Goal: Navigation & Orientation: Find specific page/section

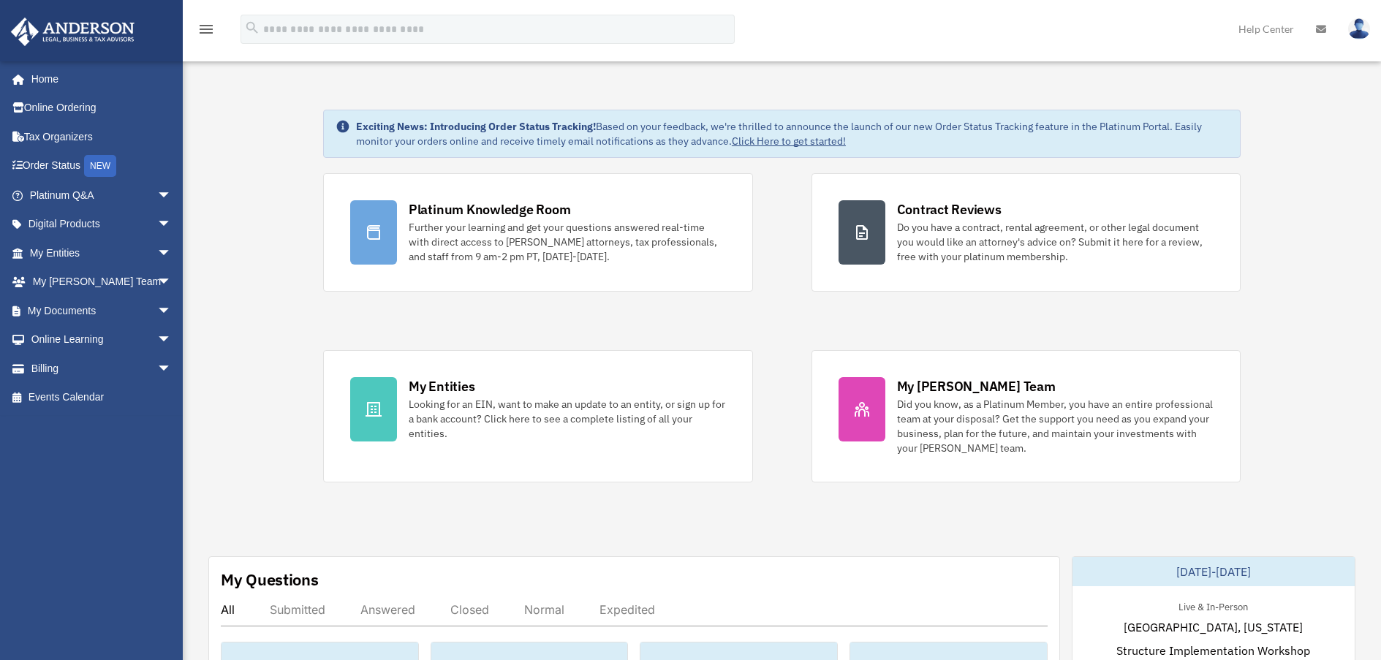
click at [1357, 29] on img at bounding box center [1359, 28] width 22 height 21
click at [1322, 26] on icon at bounding box center [1321, 29] width 10 height 10
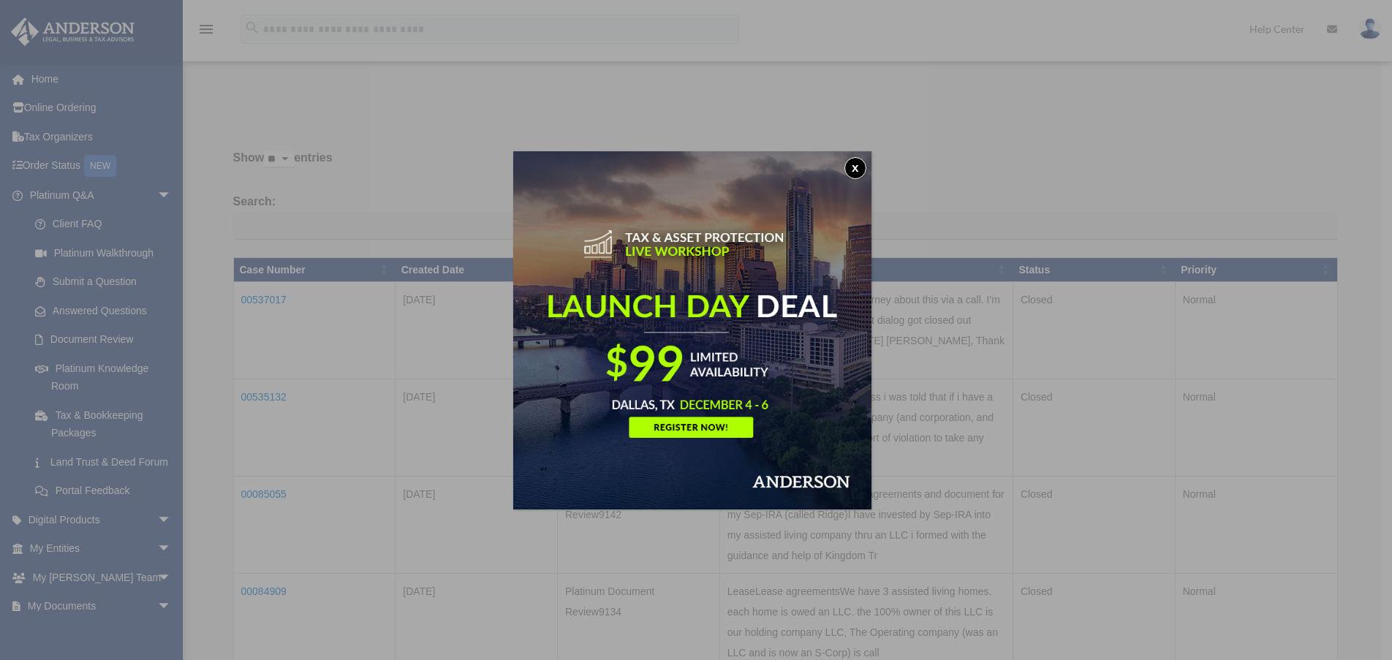
click at [854, 163] on button "x" at bounding box center [855, 168] width 22 height 22
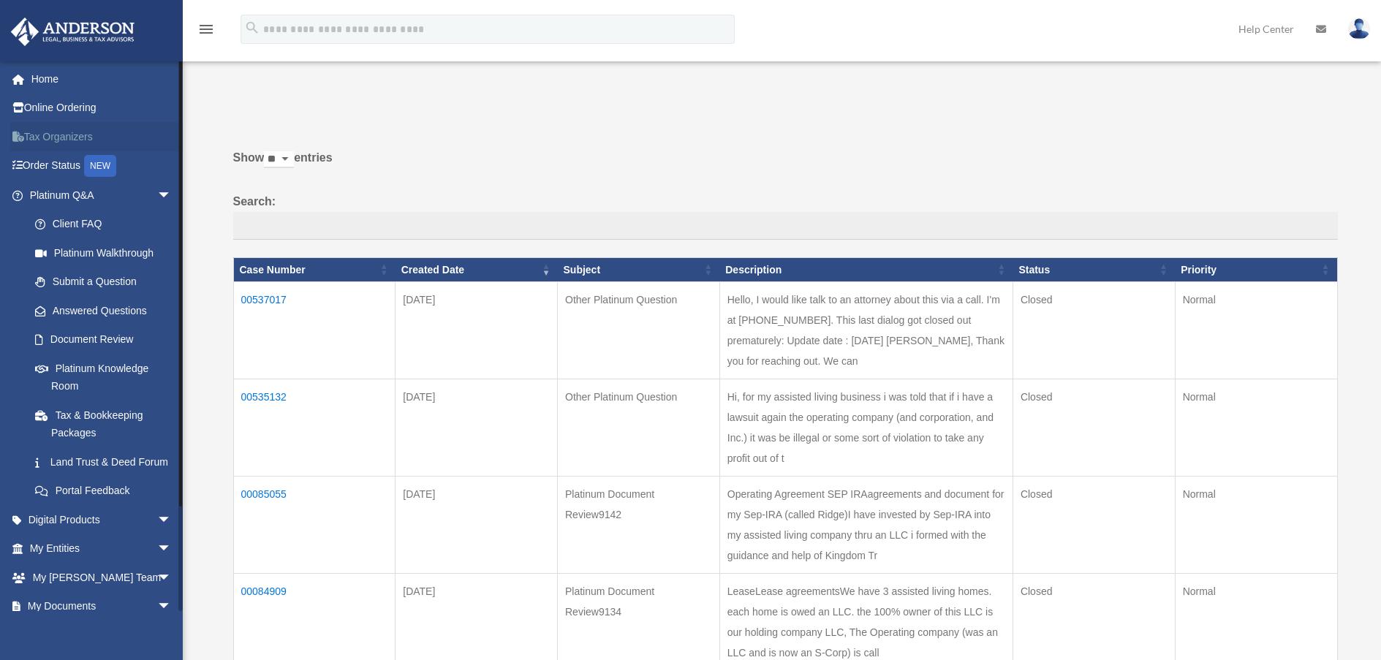
click at [57, 132] on link "Tax Organizers" at bounding box center [101, 136] width 183 height 29
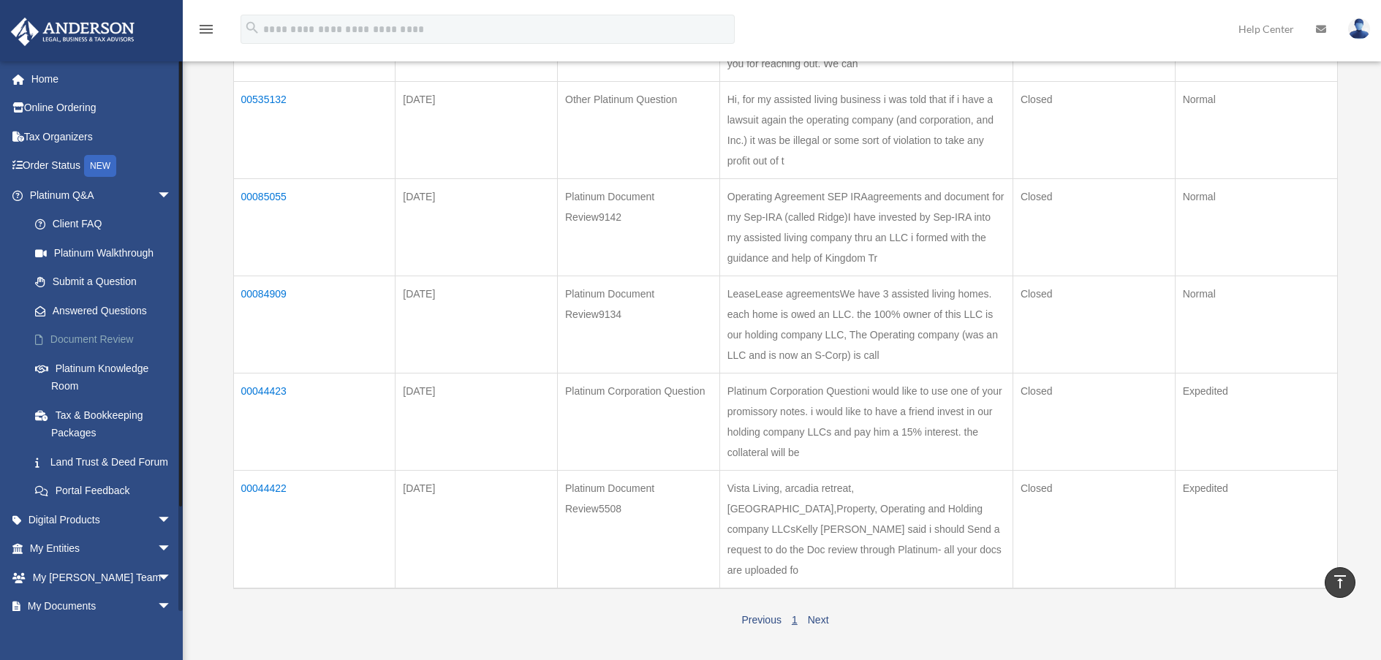
scroll to position [292, 0]
click at [36, 79] on link "Home" at bounding box center [101, 78] width 183 height 29
